Goal: Task Accomplishment & Management: Use online tool/utility

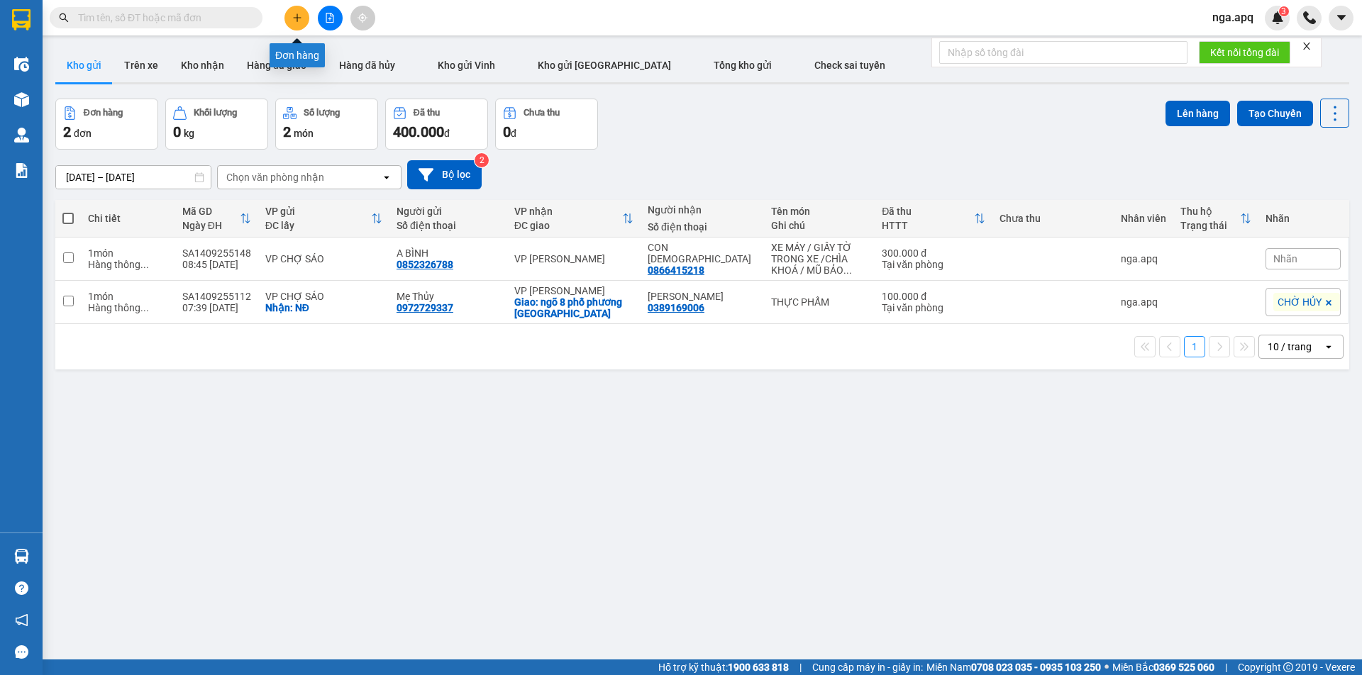
click at [295, 24] on button at bounding box center [296, 18] width 25 height 25
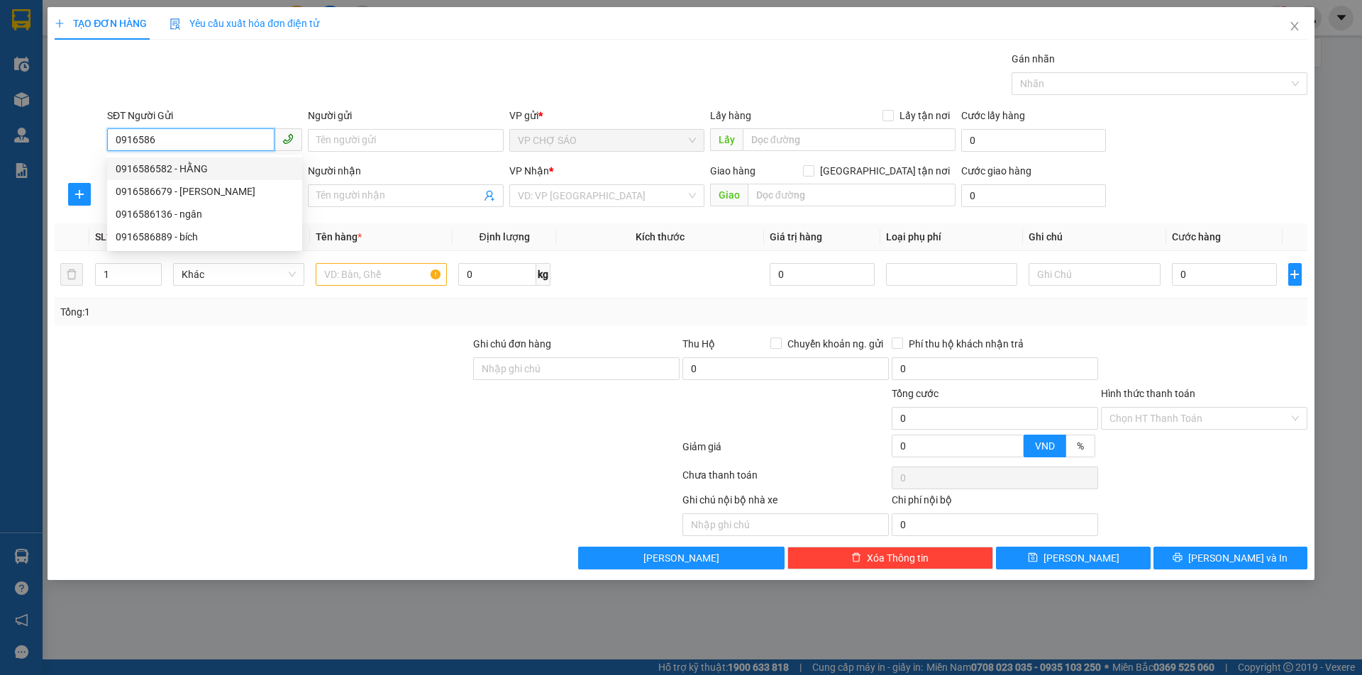
click at [187, 167] on div "0916586582 - HẰNG" at bounding box center [205, 169] width 178 height 16
type input "0916586582"
type input "HẰNG"
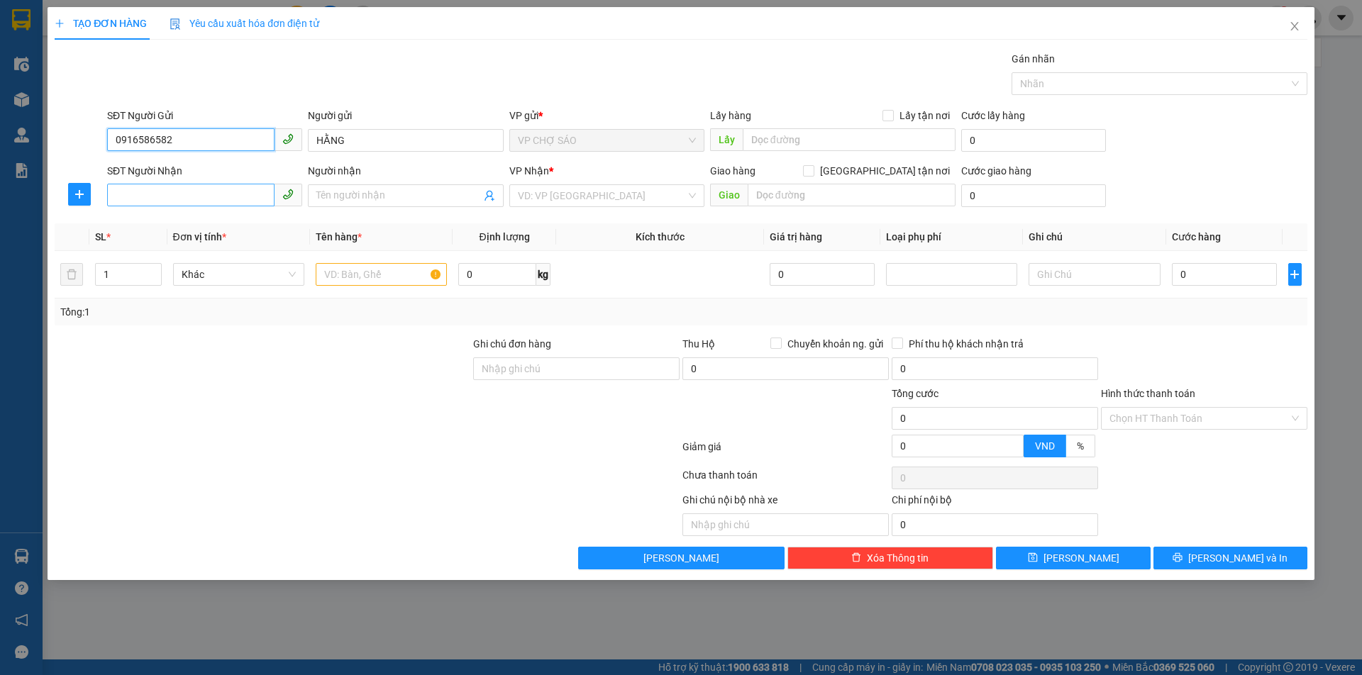
type input "0916586582"
click at [175, 196] on input "SĐT Người Nhận" at bounding box center [190, 195] width 167 height 23
type input "0979610861"
click at [165, 226] on div "0979610861 - [PERSON_NAME]" at bounding box center [205, 224] width 178 height 16
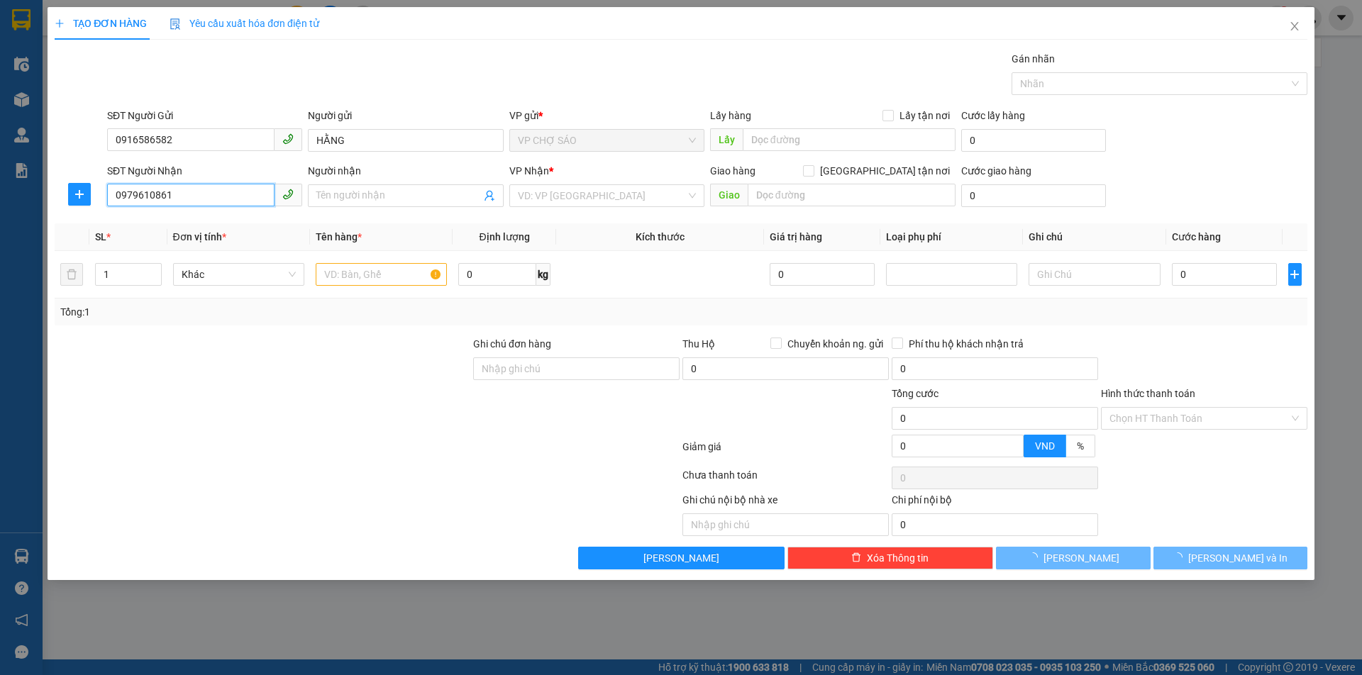
type input "c linh"
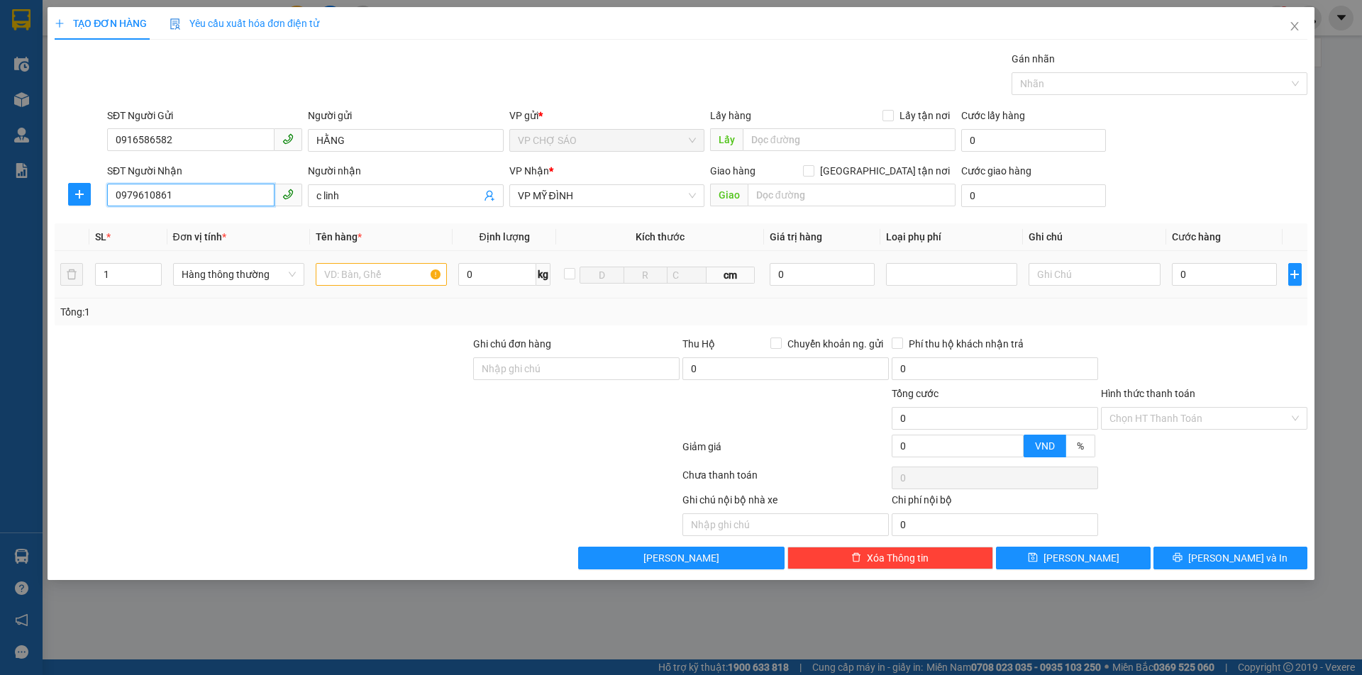
type input "0979610861"
click at [338, 276] on input "text" at bounding box center [381, 274] width 131 height 23
type input "HOA QUẢ"
type input "2"
click at [156, 269] on icon "up" at bounding box center [153, 271] width 5 height 5
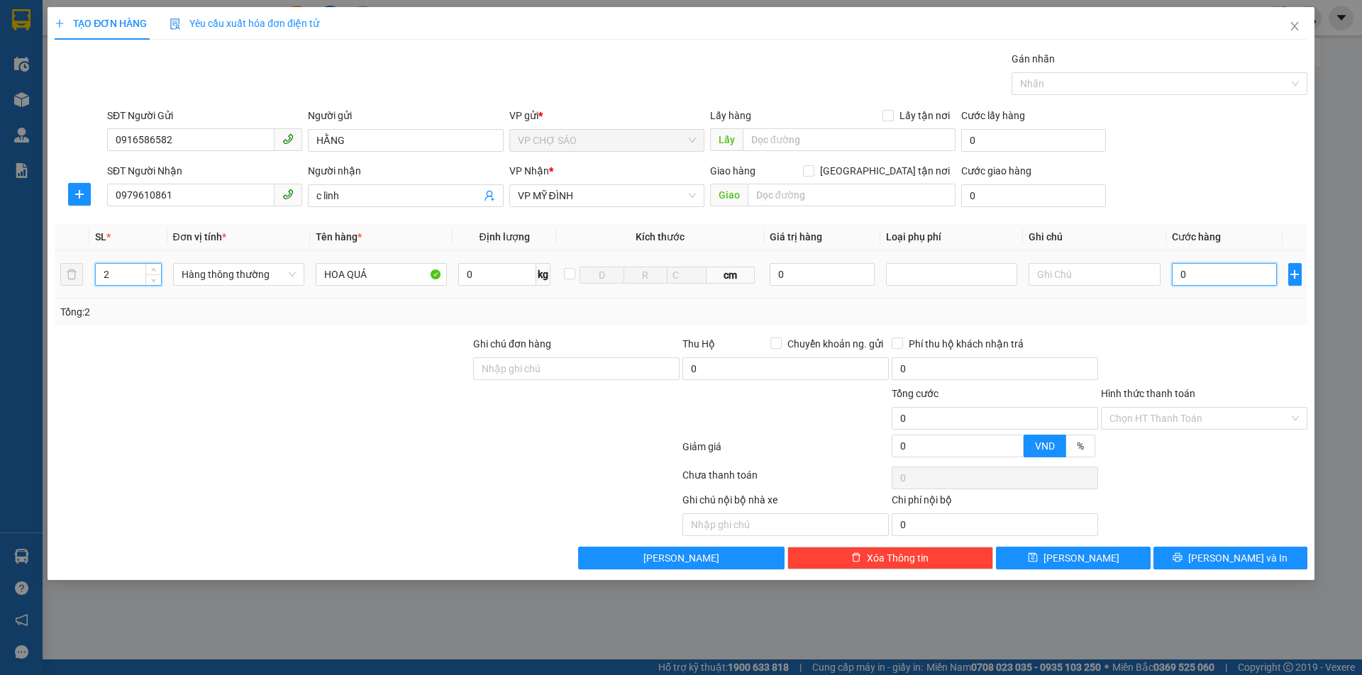
click at [1179, 272] on input "0" at bounding box center [1225, 274] width 106 height 23
type input "1"
type input "13"
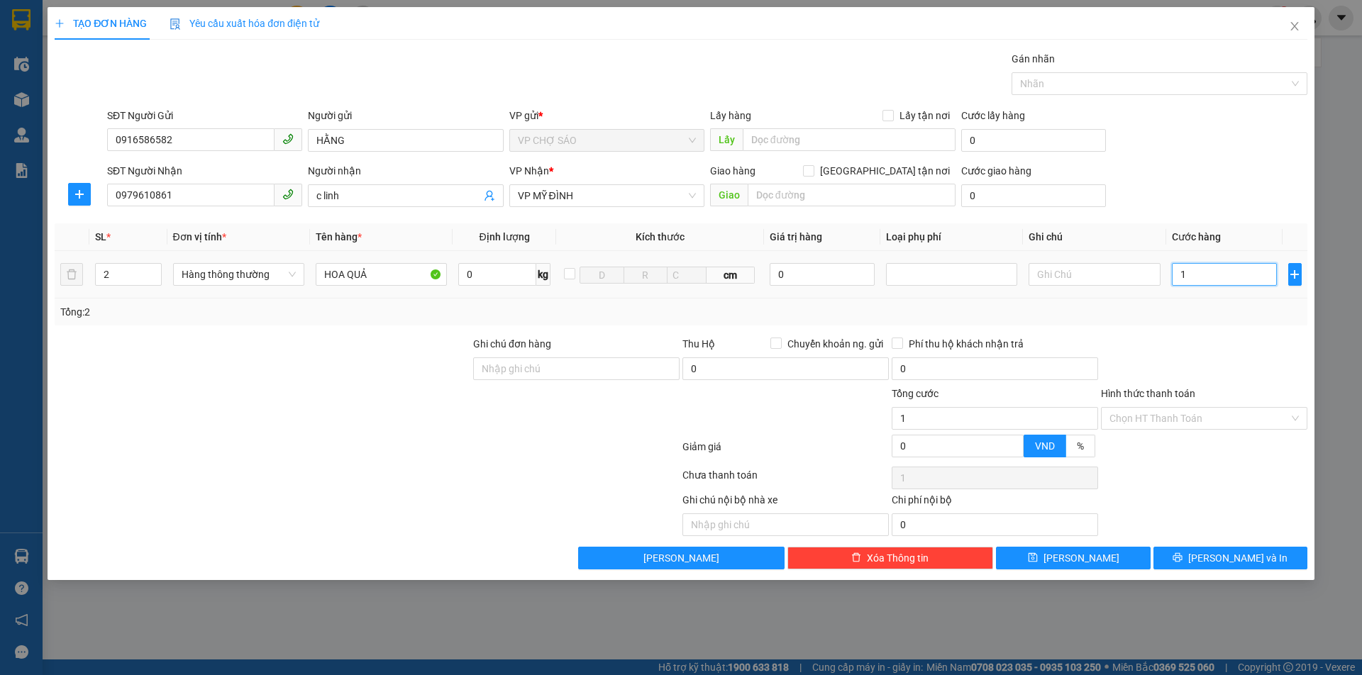
type input "13"
type input "130"
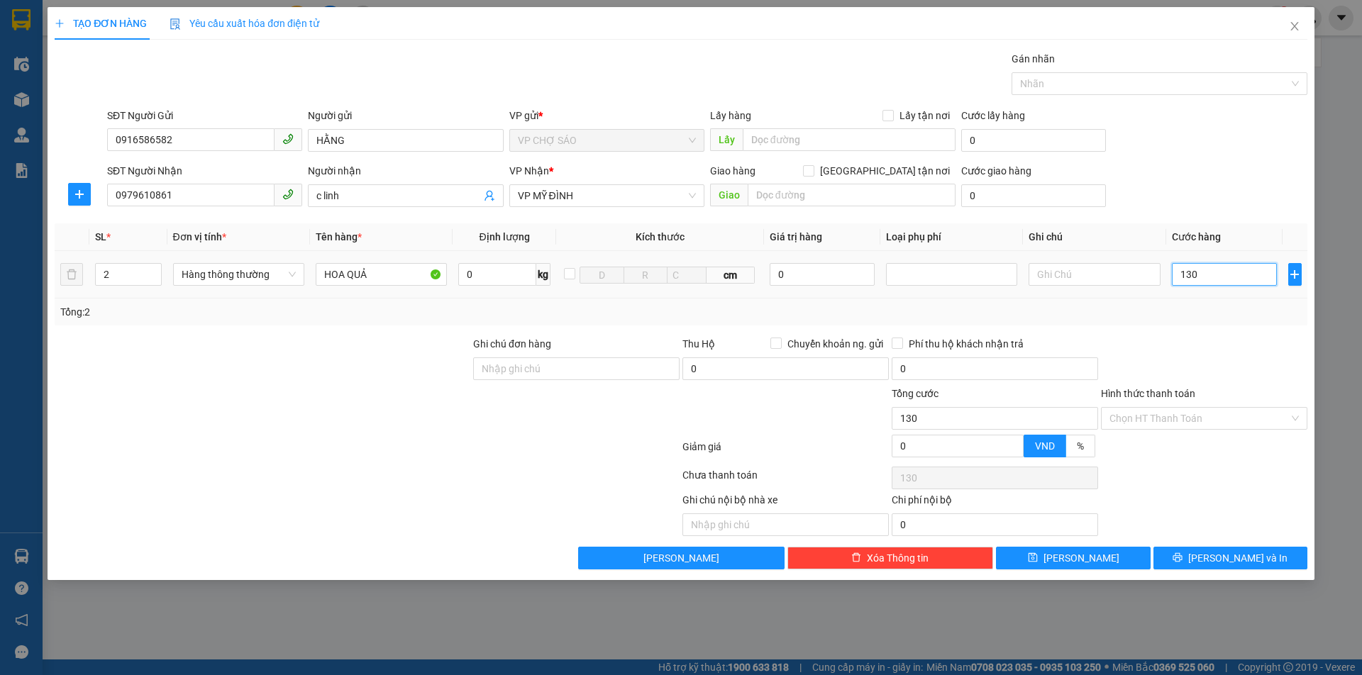
type input "1.300"
type input "13.000"
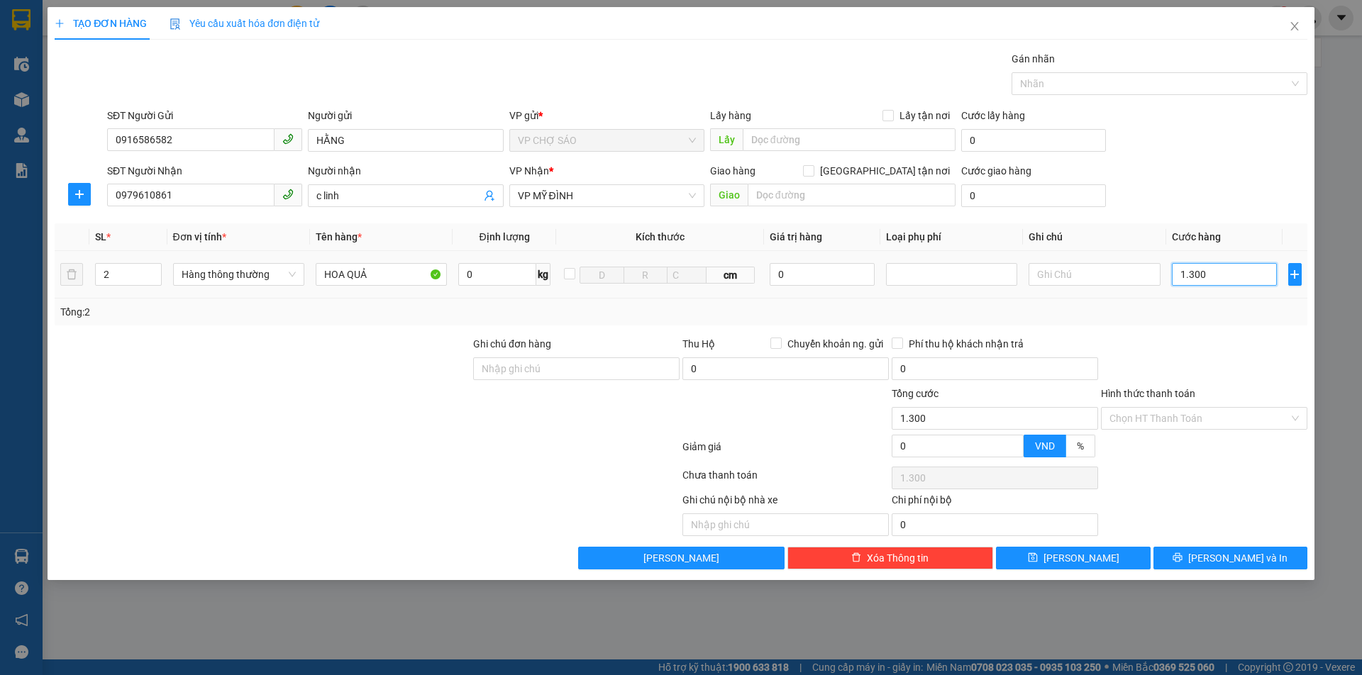
type input "13.000"
type input "130.000"
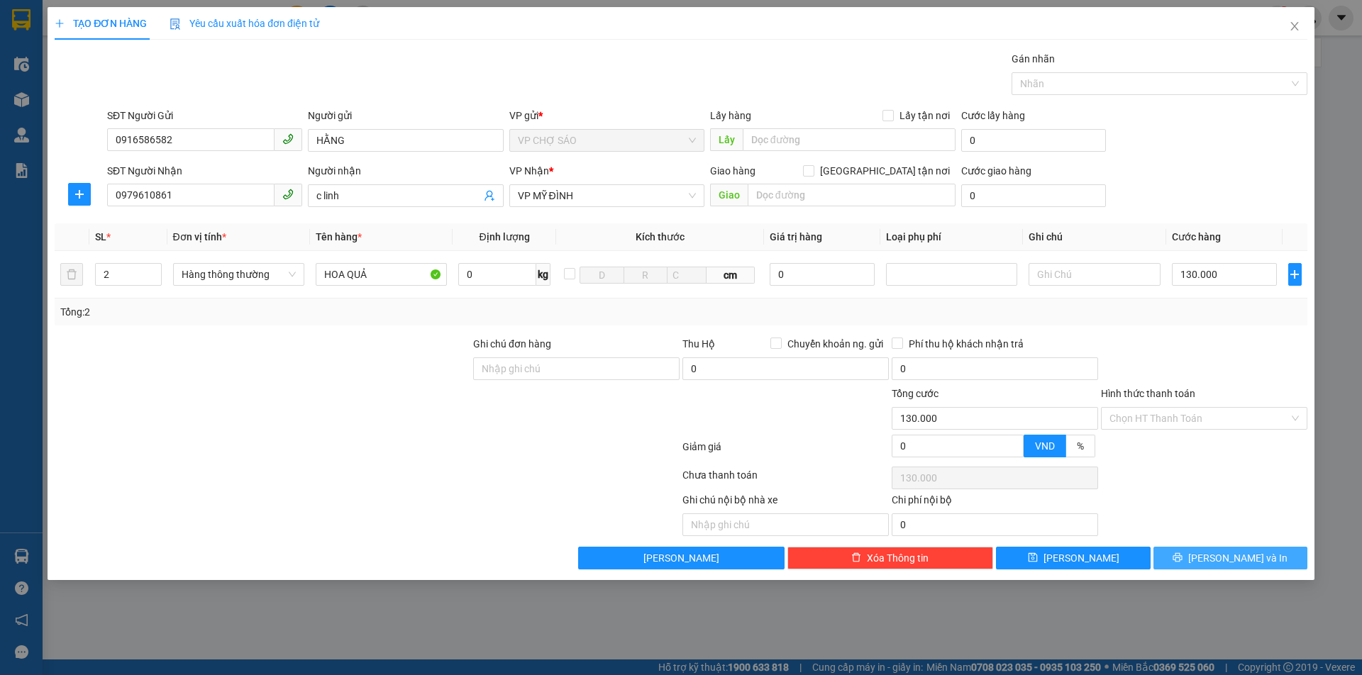
click at [1192, 565] on button "[PERSON_NAME] và In" at bounding box center [1231, 558] width 154 height 23
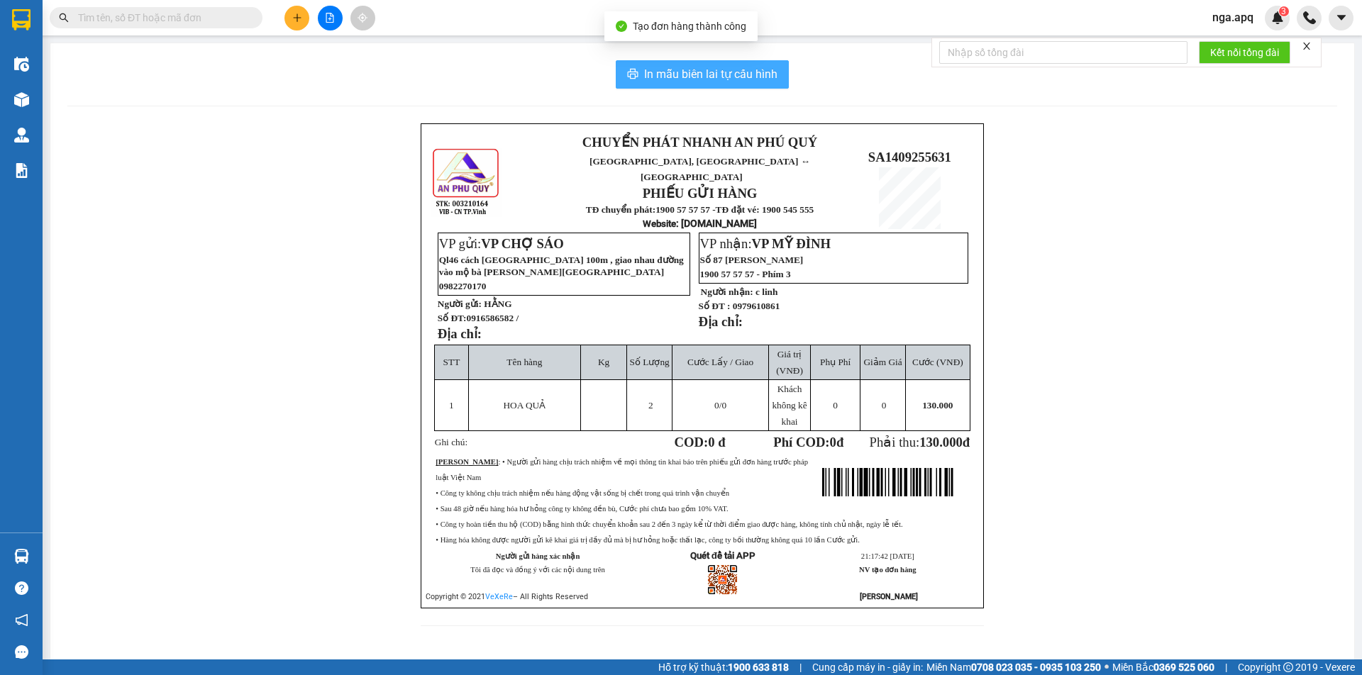
click at [709, 79] on span "In mẫu biên lai tự cấu hình" at bounding box center [710, 74] width 133 height 18
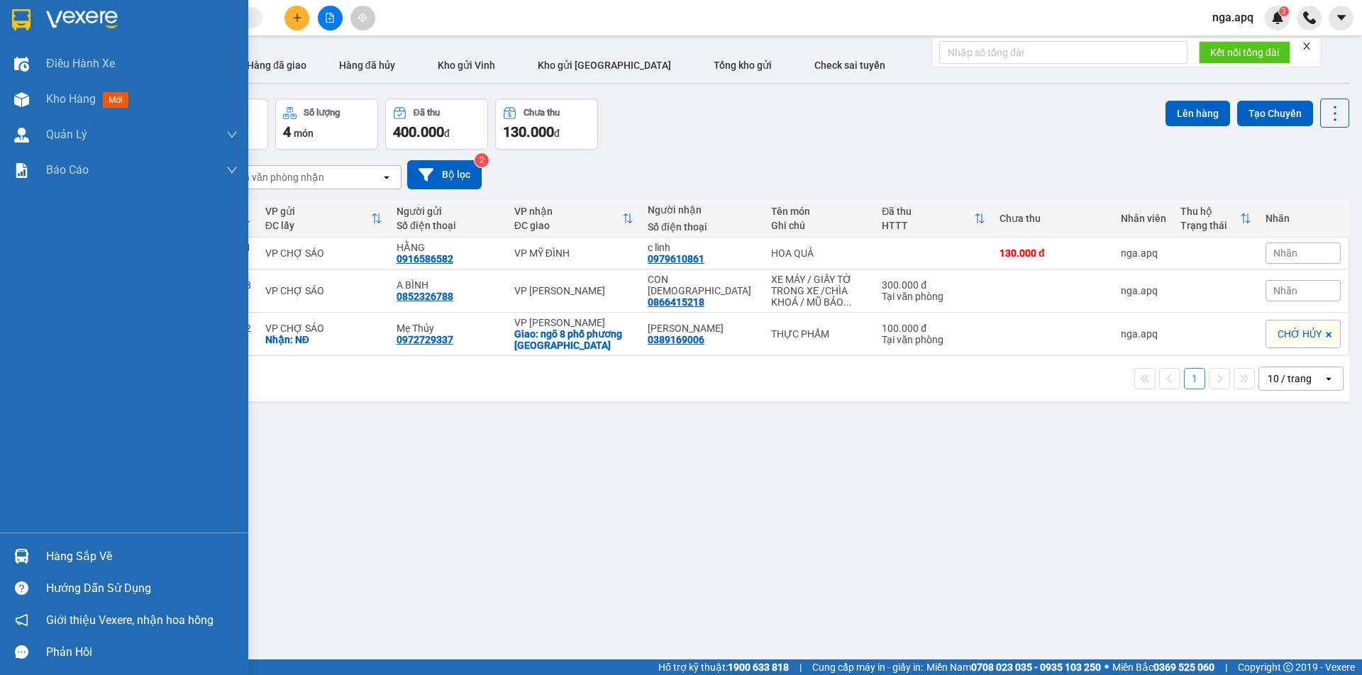
click at [19, 554] on img at bounding box center [21, 556] width 15 height 15
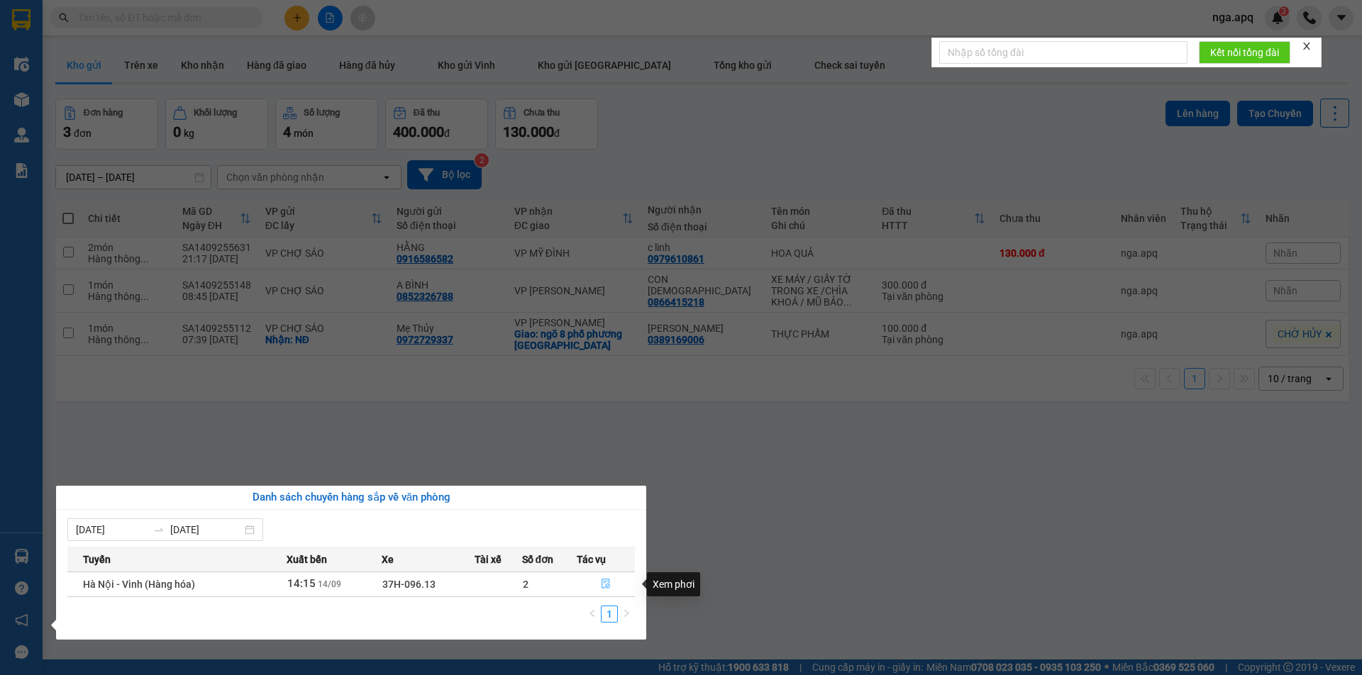
click at [605, 580] on icon "file-done" at bounding box center [606, 584] width 10 height 10
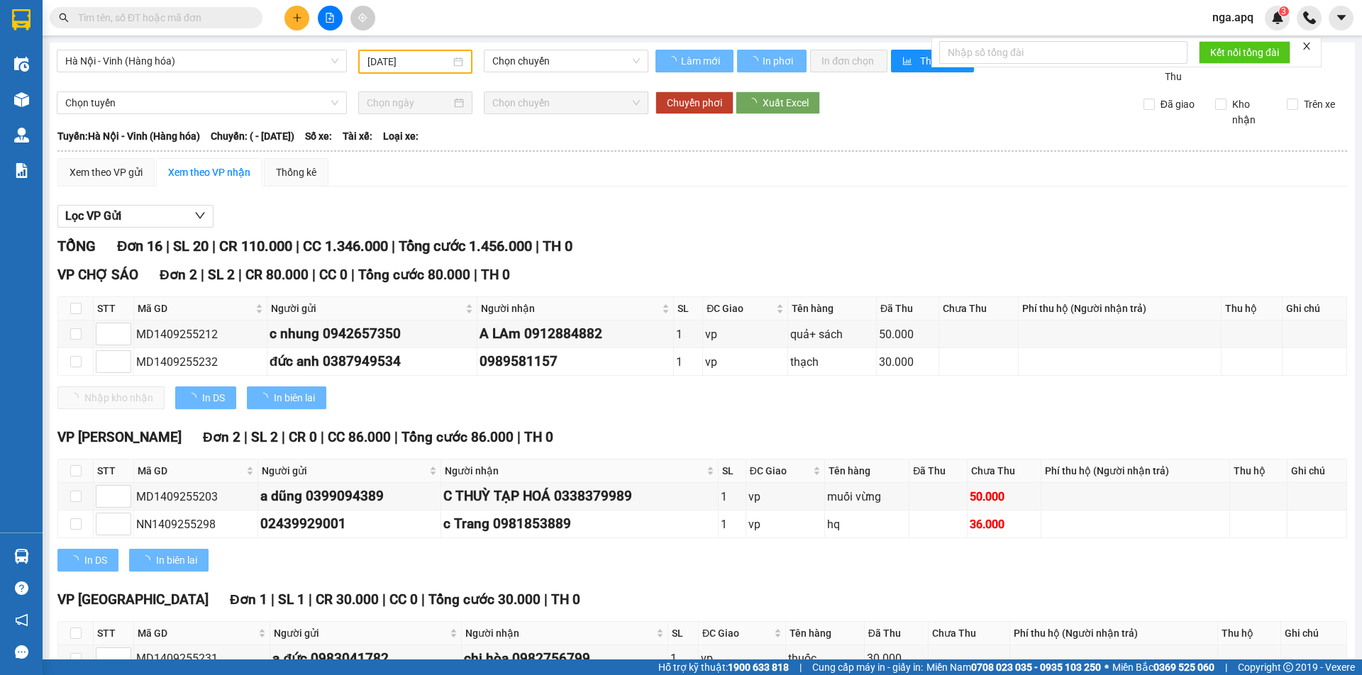
type input "[DATE]"
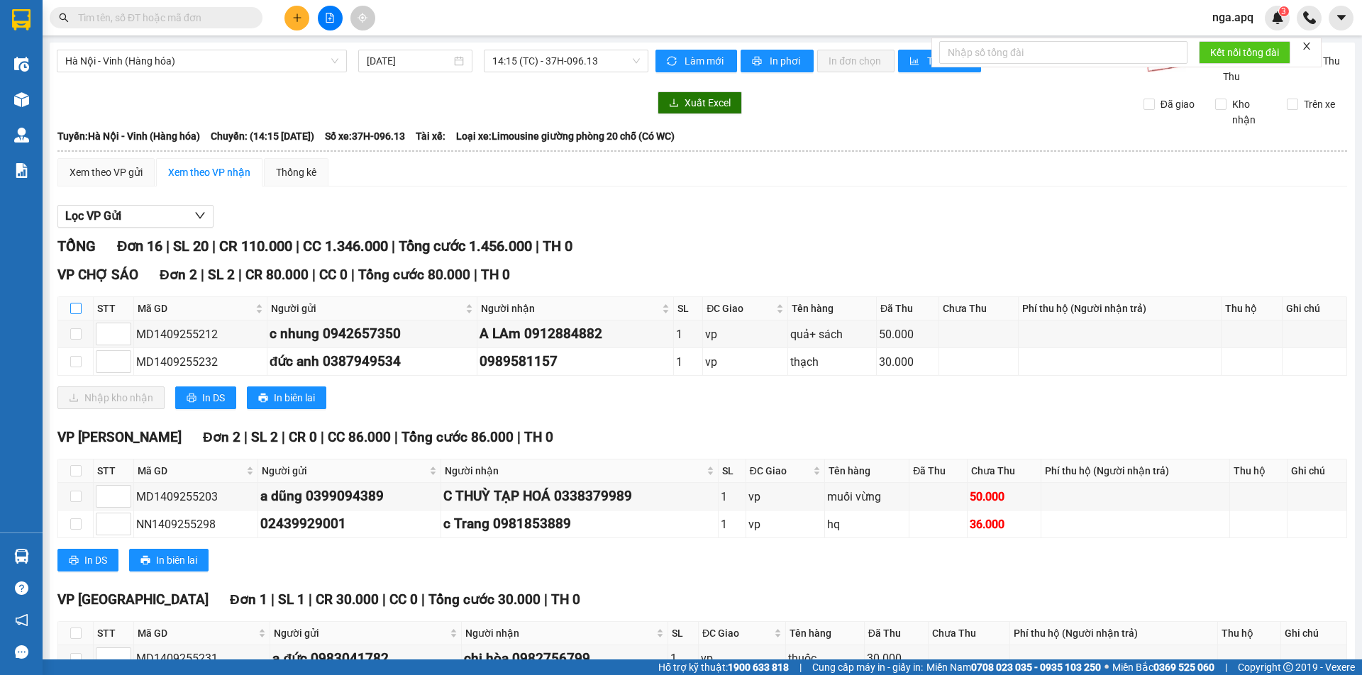
click at [77, 306] on input "checkbox" at bounding box center [75, 308] width 11 height 11
checkbox input "true"
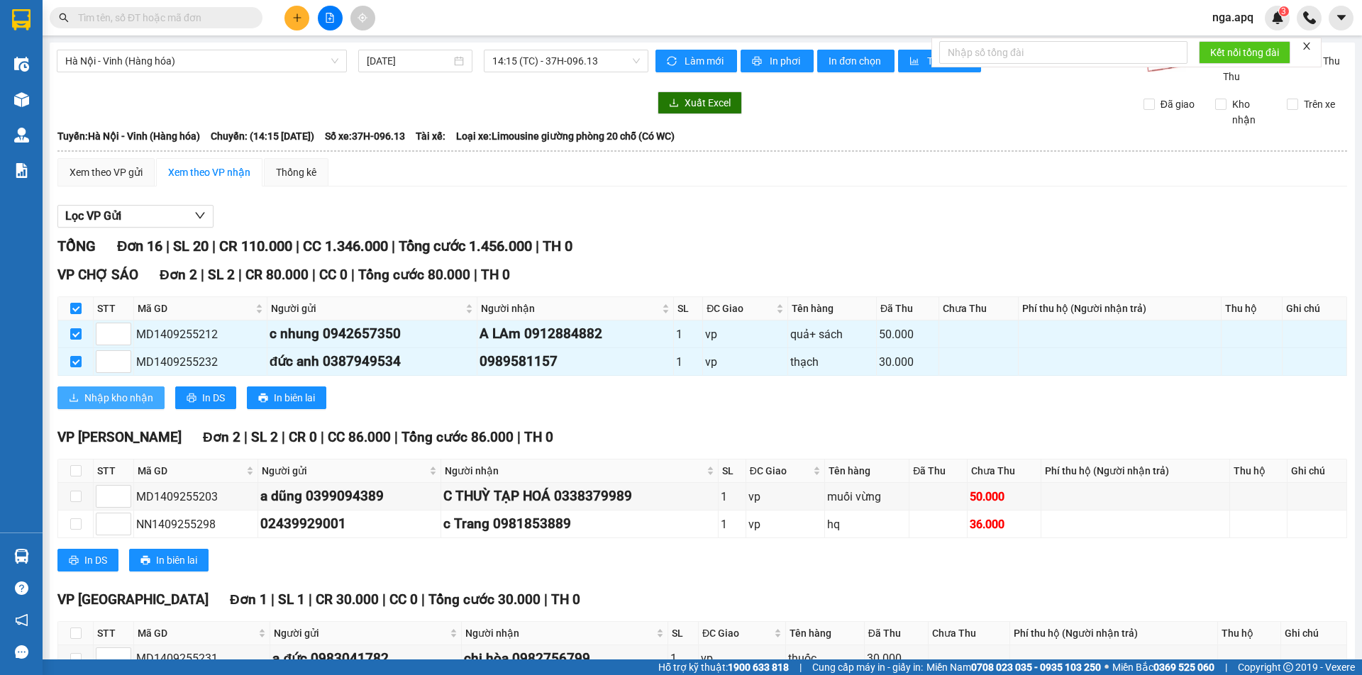
click at [111, 396] on span "Nhập kho nhận" at bounding box center [118, 398] width 69 height 16
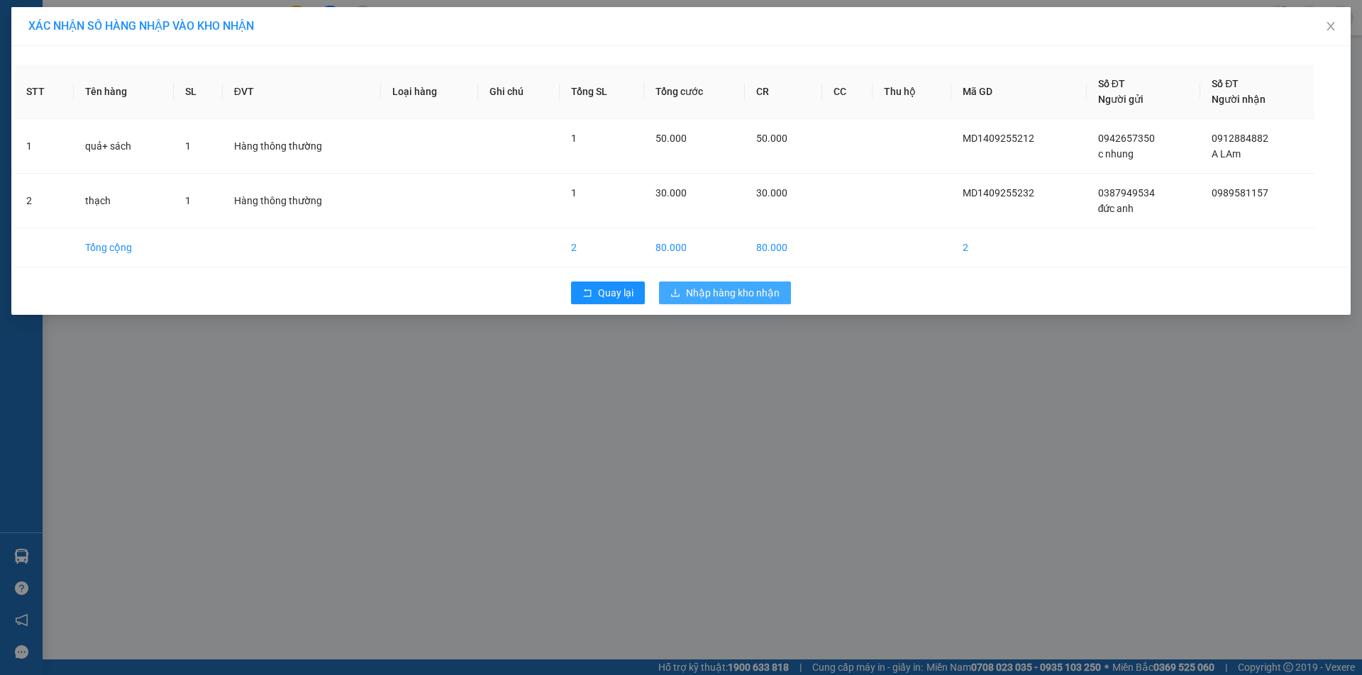
click at [734, 289] on span "Nhập hàng kho nhận" at bounding box center [733, 293] width 94 height 16
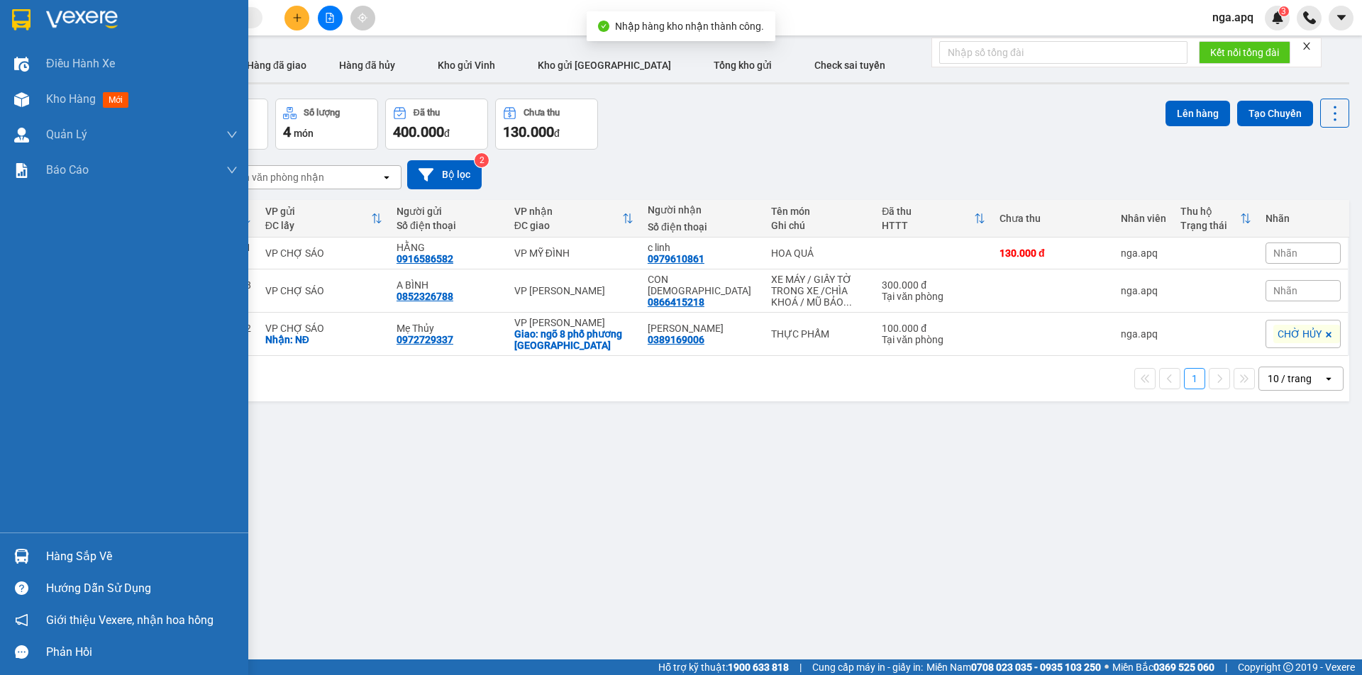
click at [13, 548] on div at bounding box center [21, 556] width 25 height 25
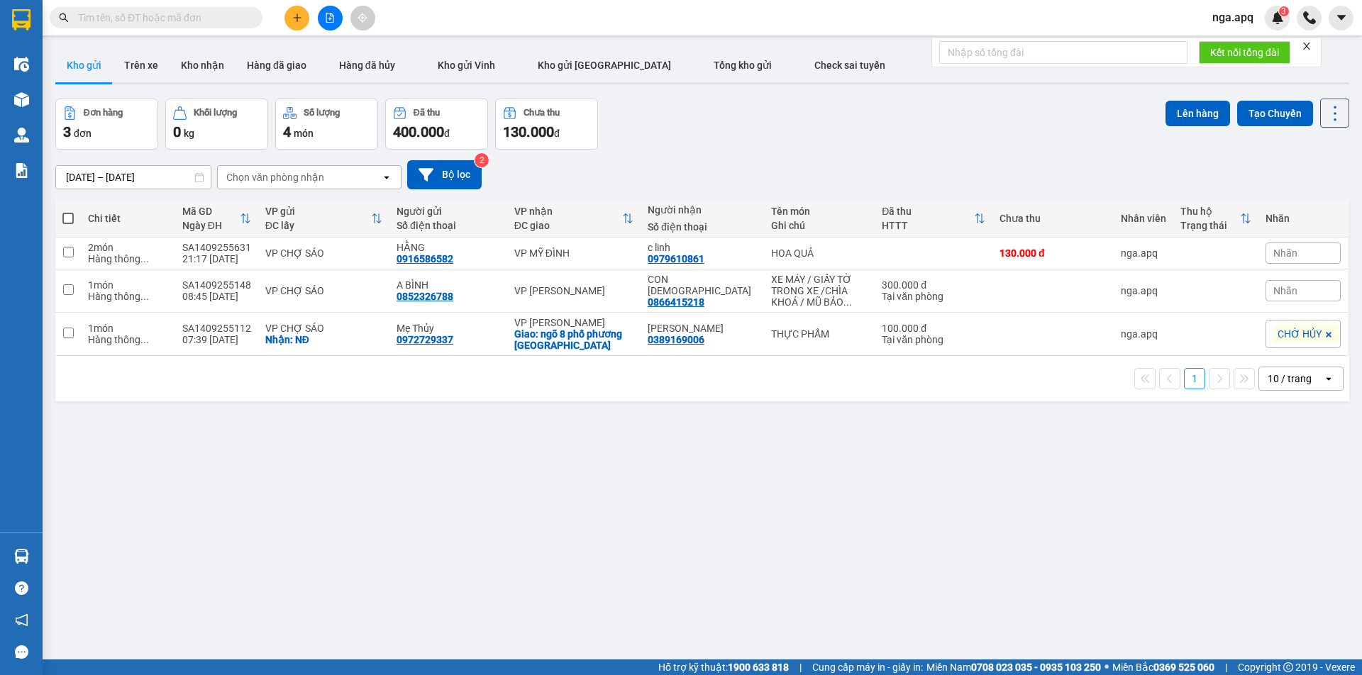
drag, startPoint x: 831, startPoint y: 498, endPoint x: 885, endPoint y: 534, distance: 64.9
click at [876, 530] on section "Kết quả tìm kiếm ( 0 ) Bộ lọc No Data nga.apq 3 Điều hành xe Kho hàng mới Quản …" at bounding box center [681, 337] width 1362 height 675
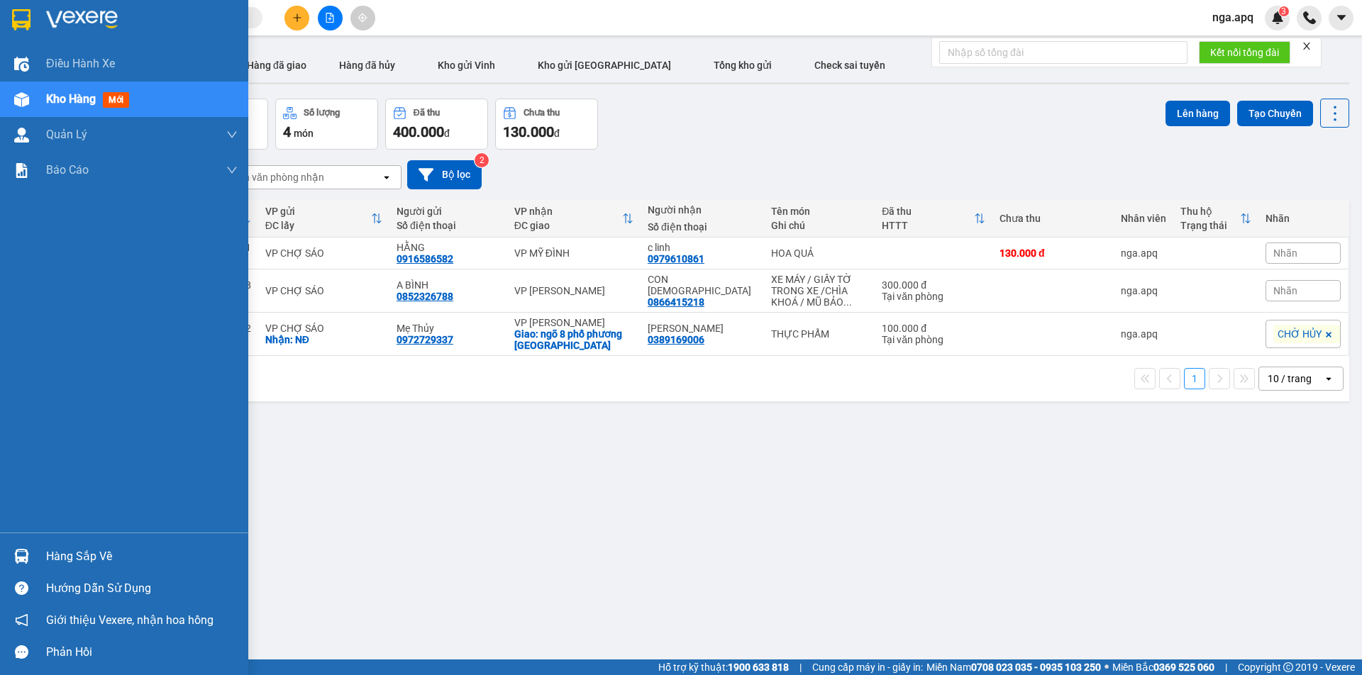
click at [25, 548] on div at bounding box center [21, 556] width 25 height 25
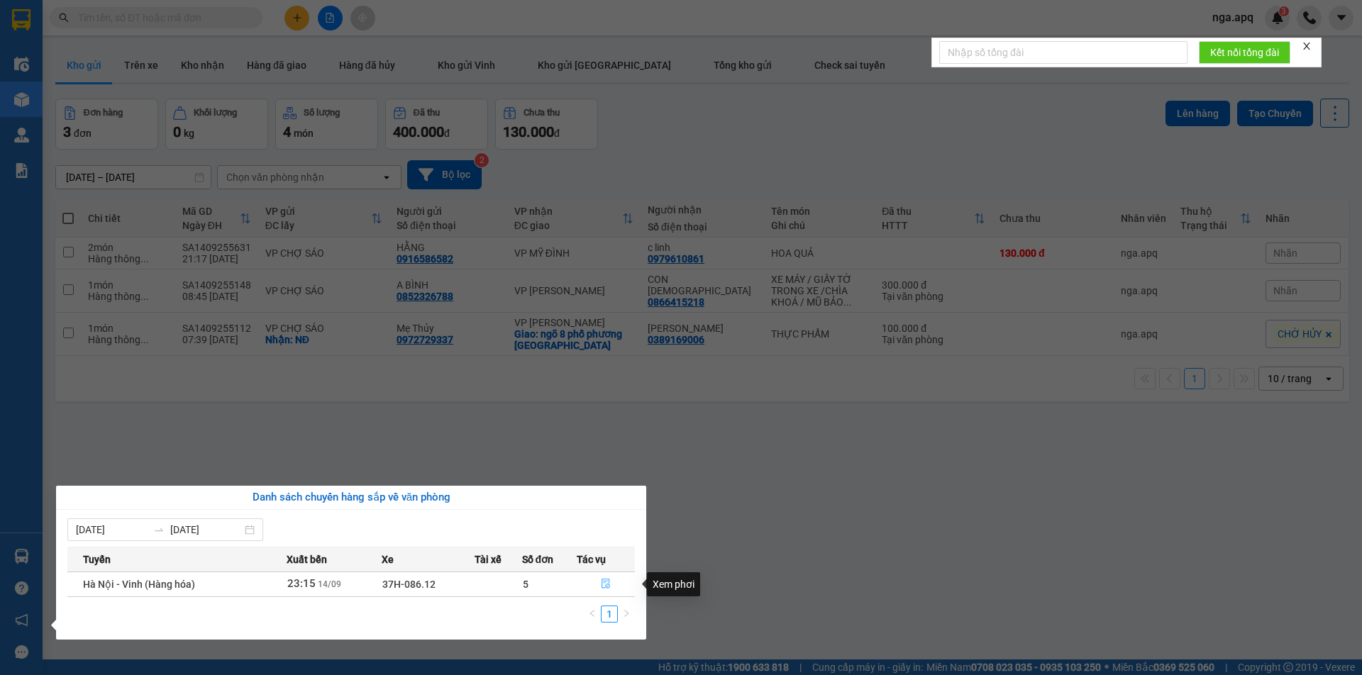
click at [607, 582] on icon "file-done" at bounding box center [606, 584] width 10 height 10
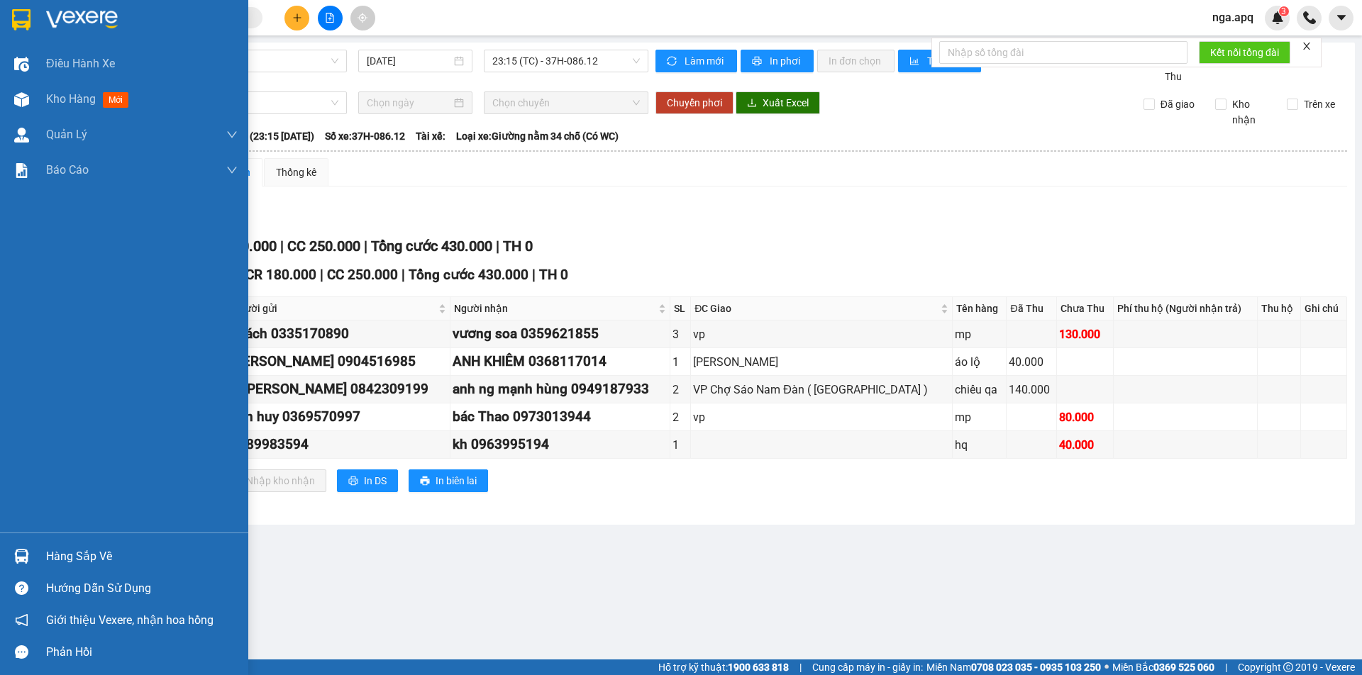
click at [24, 553] on img at bounding box center [21, 556] width 15 height 15
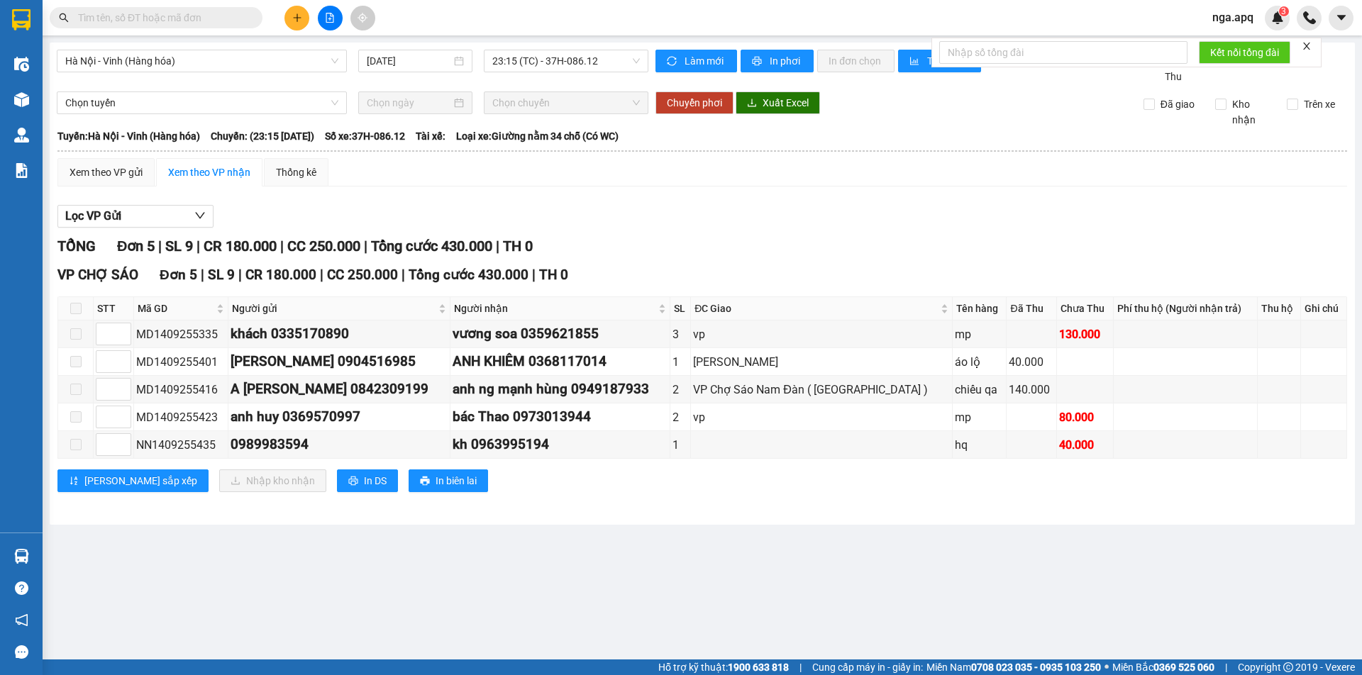
click at [1164, 509] on section "Kết quả tìm kiếm ( 0 ) Bộ lọc No Data nga.apq 3 Điều hành xe Kho hàng mới Quản …" at bounding box center [681, 337] width 1362 height 675
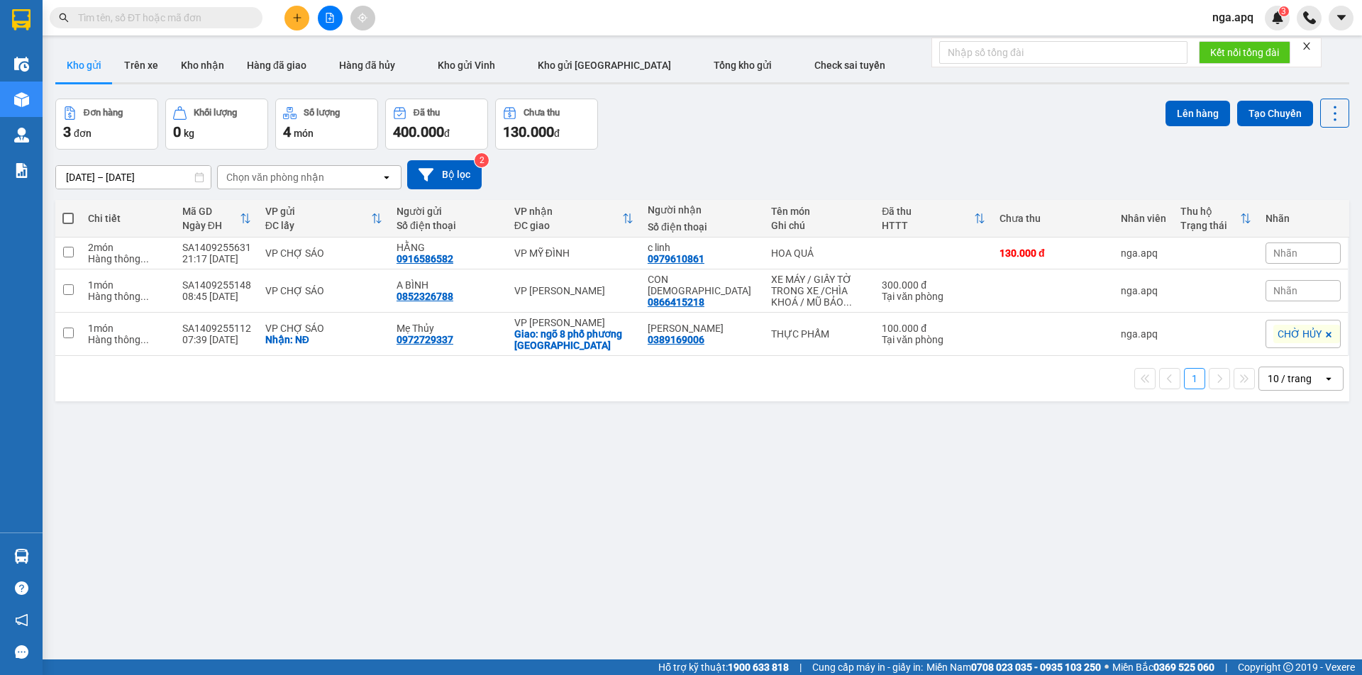
click at [70, 219] on span at bounding box center [67, 218] width 11 height 11
click at [68, 211] on input "checkbox" at bounding box center [68, 211] width 0 height 0
checkbox input "true"
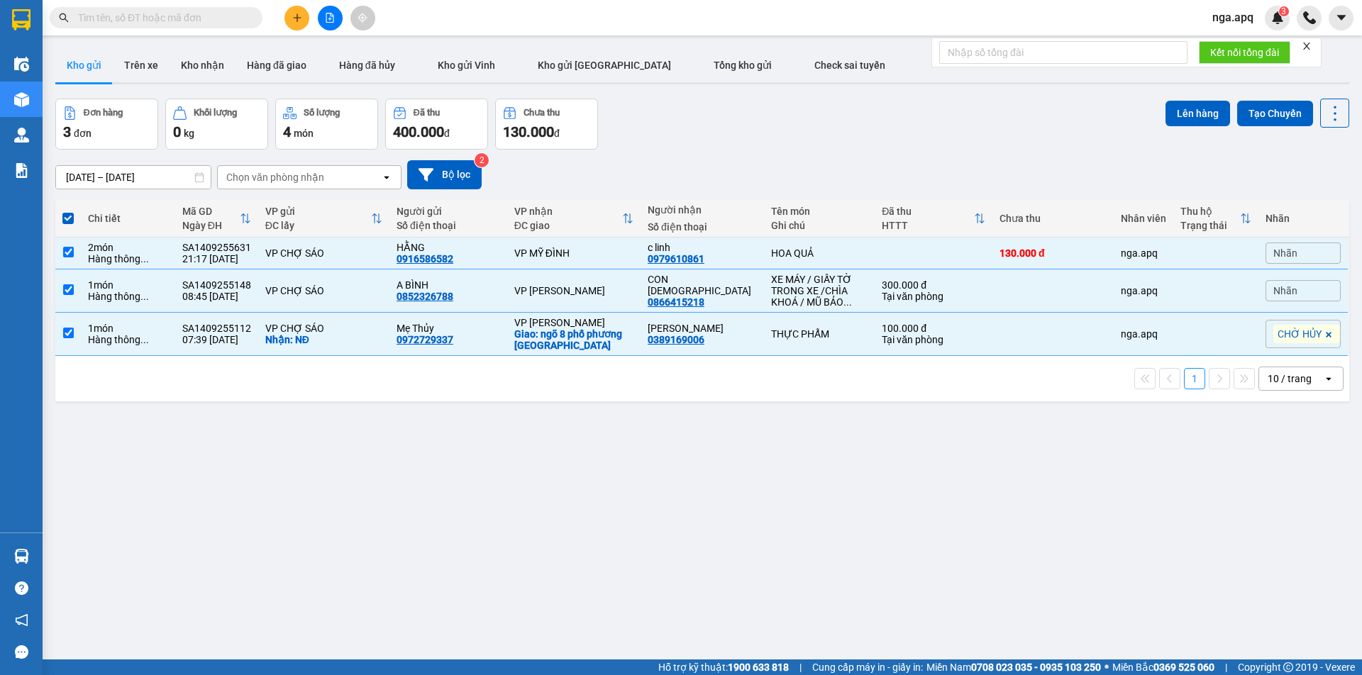
click at [70, 219] on span at bounding box center [67, 218] width 11 height 11
click at [68, 211] on input "checkbox" at bounding box center [68, 211] width 0 height 0
checkbox input "false"
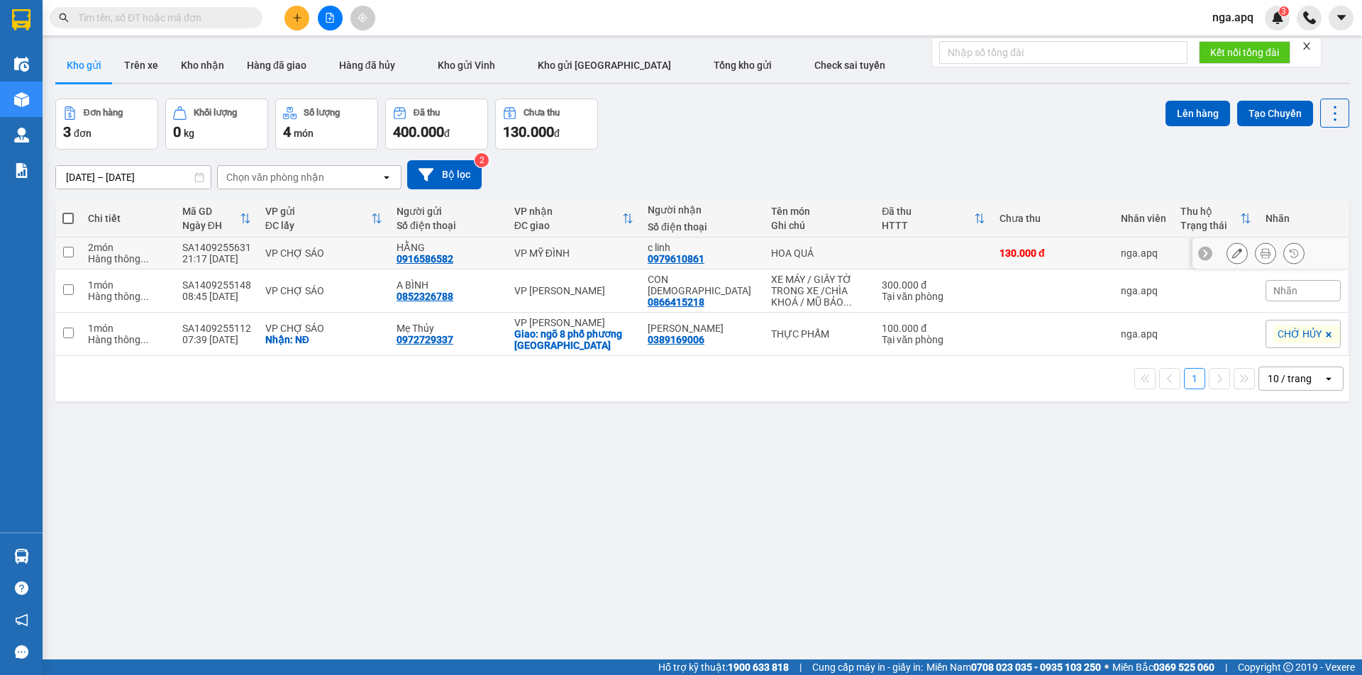
click at [68, 253] on input "checkbox" at bounding box center [68, 252] width 11 height 11
checkbox input "true"
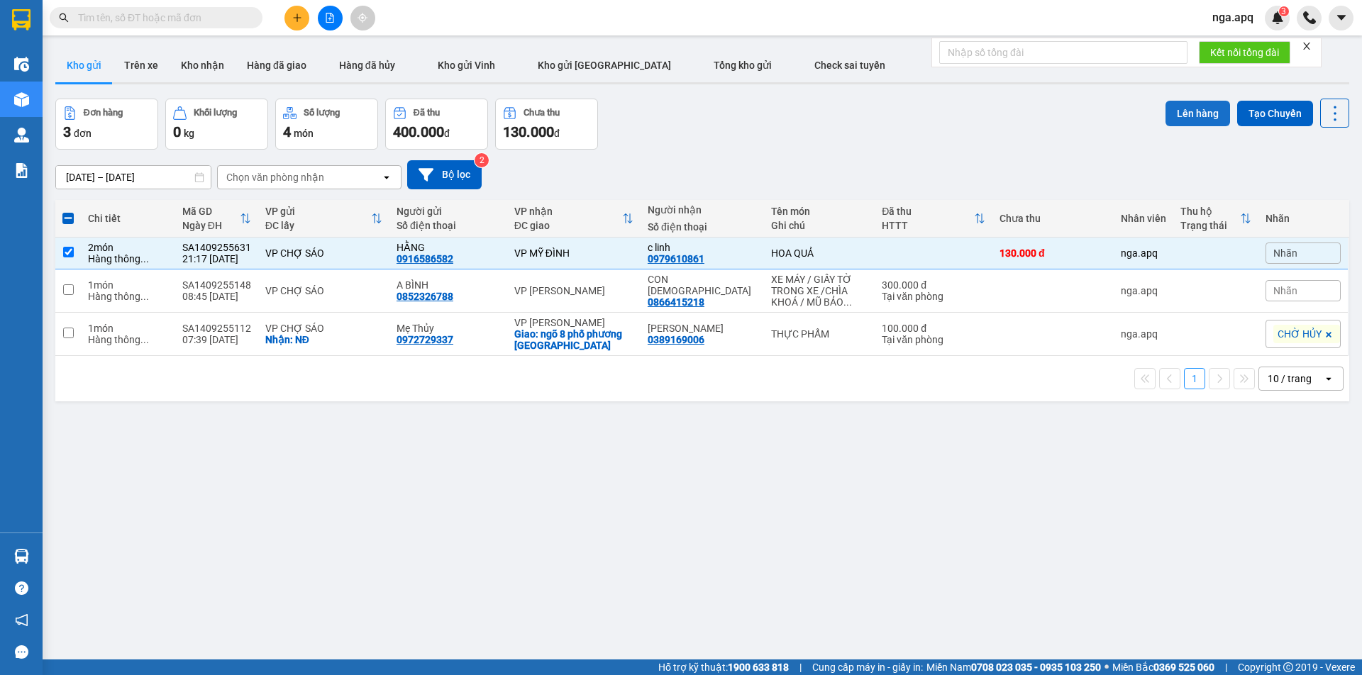
click at [1190, 111] on button "Lên hàng" at bounding box center [1198, 114] width 65 height 26
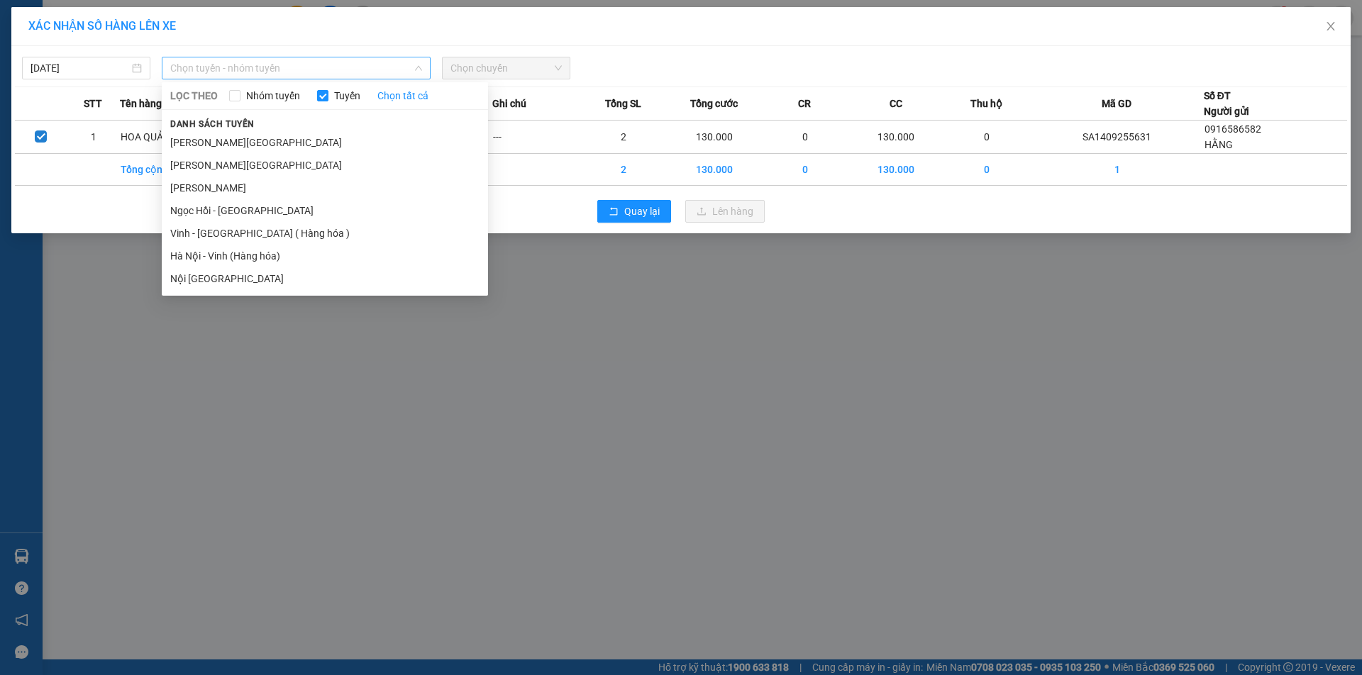
click at [251, 69] on span "Chọn tuyến - nhóm tuyến" at bounding box center [296, 67] width 252 height 21
click at [194, 231] on li "Vinh - Hà Nội ( Hàng hóa )" at bounding box center [325, 233] width 326 height 23
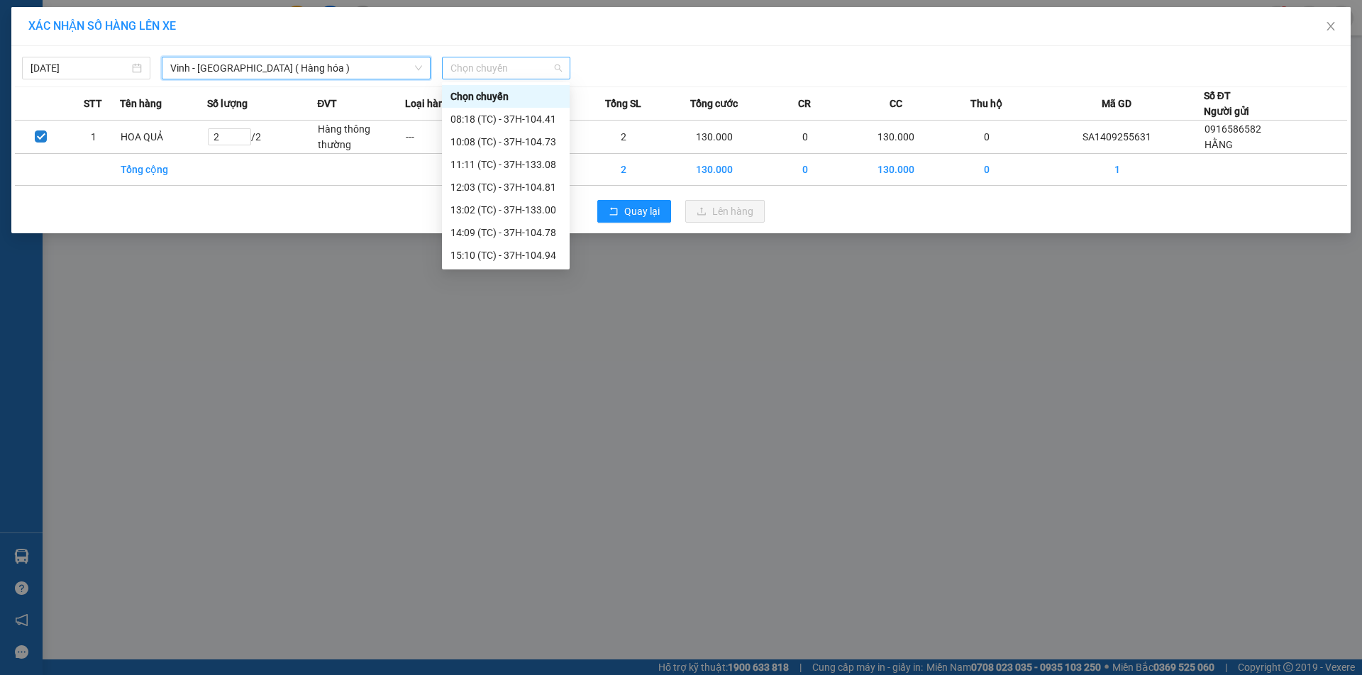
click at [482, 65] on span "Chọn chuyến" at bounding box center [505, 67] width 111 height 21
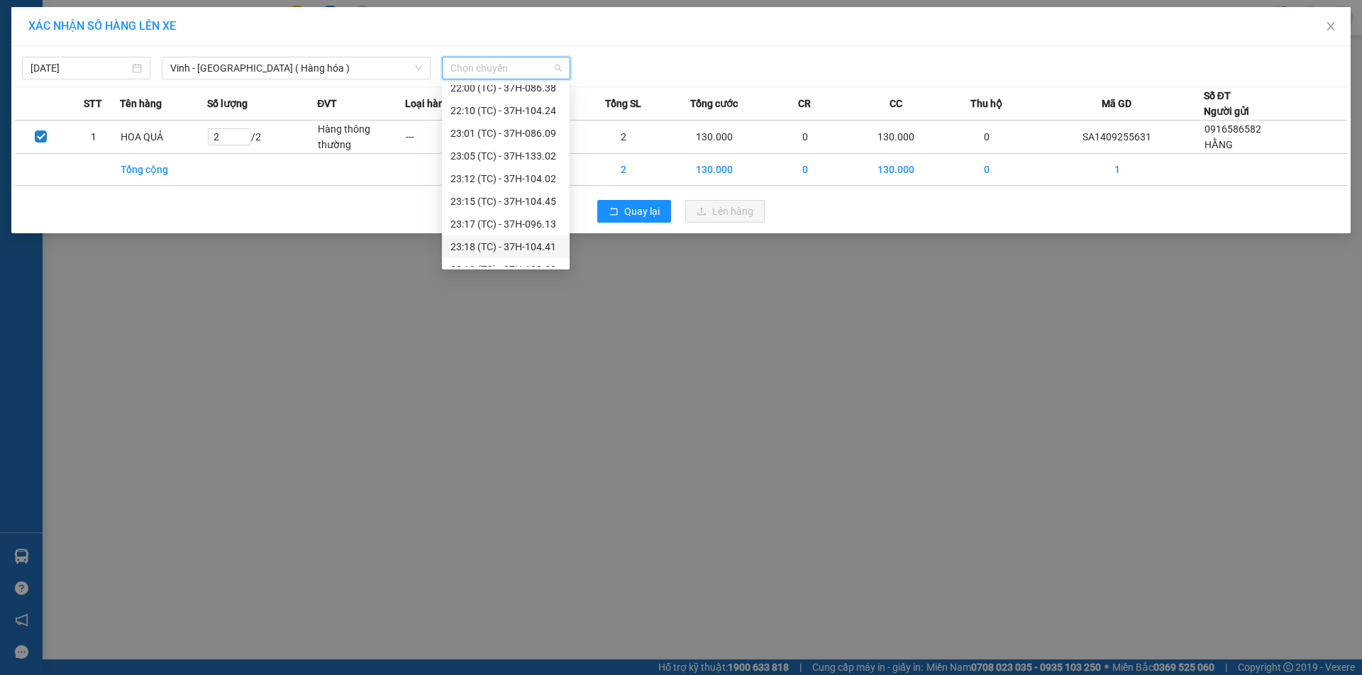
scroll to position [227, 0]
click at [484, 255] on div "23:19 (TC) - 37H-133.03" at bounding box center [505, 256] width 111 height 16
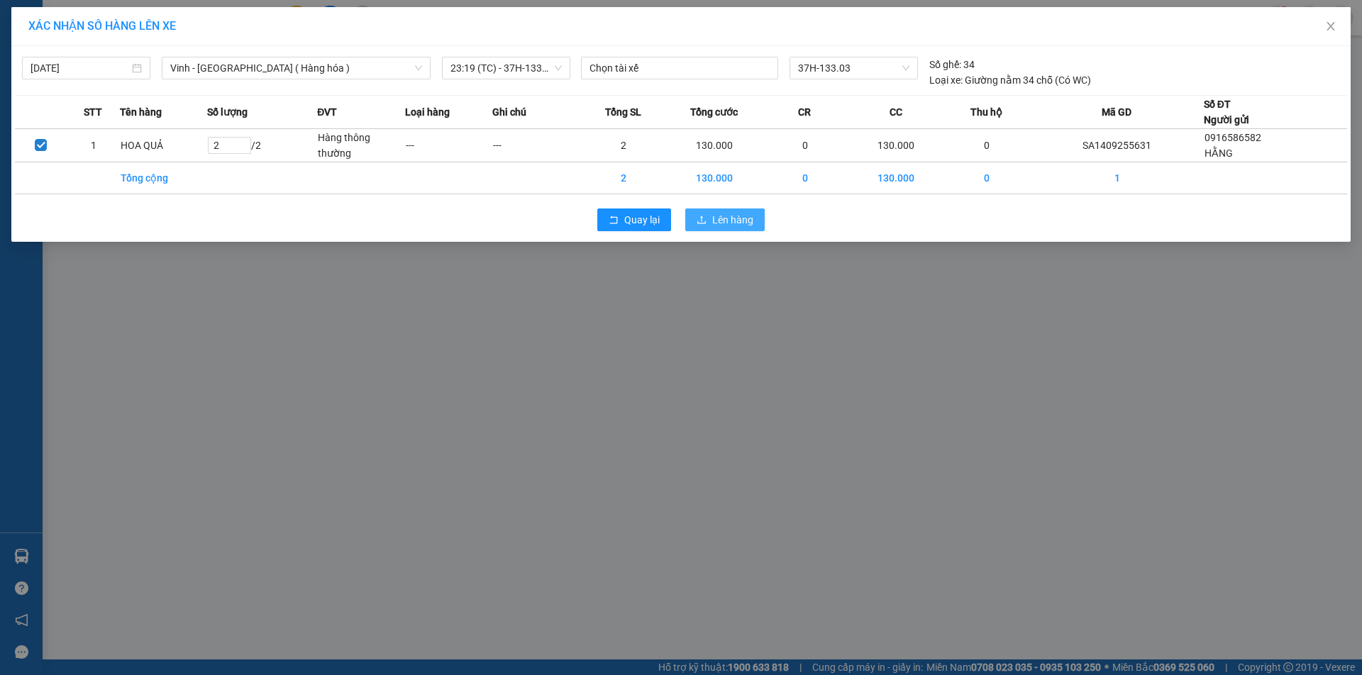
click at [729, 217] on span "Lên hàng" at bounding box center [732, 220] width 41 height 16
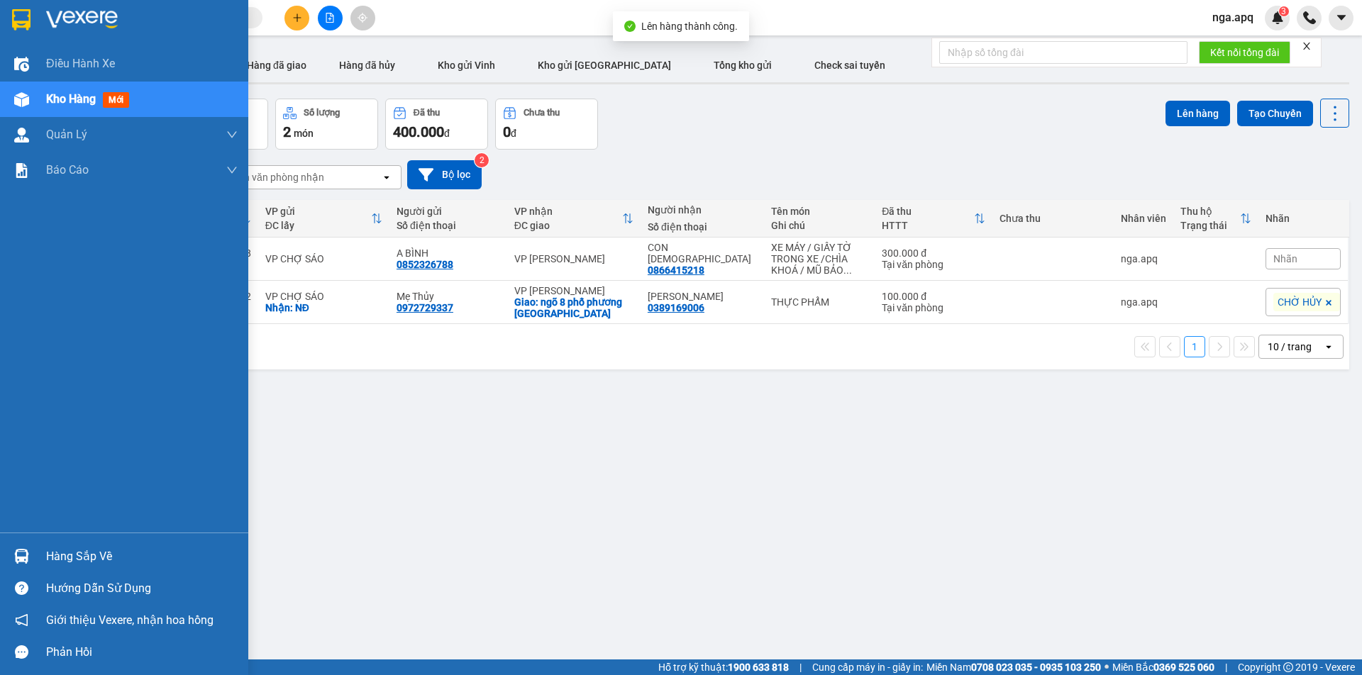
click at [25, 552] on img at bounding box center [21, 556] width 15 height 15
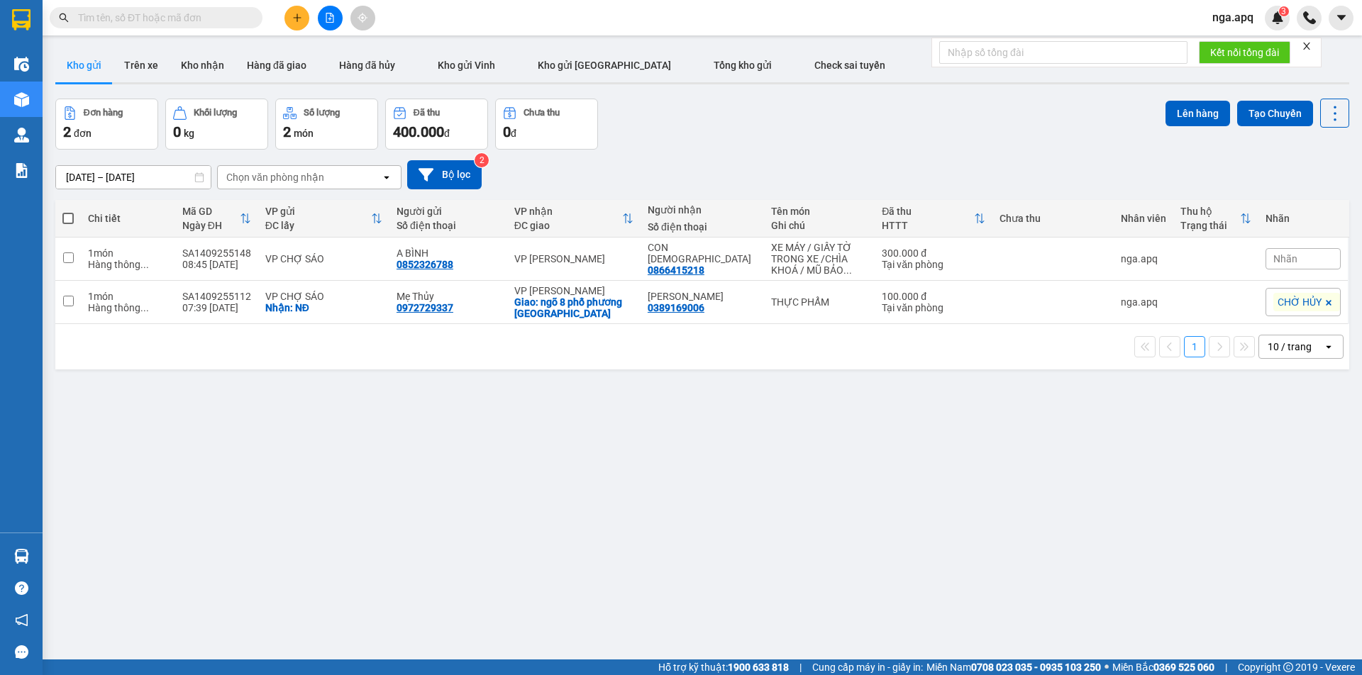
click at [1168, 454] on section "Kết quả tìm kiếm ( 0 ) Bộ lọc No Data nga.apq 3 Điều hành xe Kho hàng mới Quản …" at bounding box center [681, 337] width 1362 height 675
